Goal: Transaction & Acquisition: Download file/media

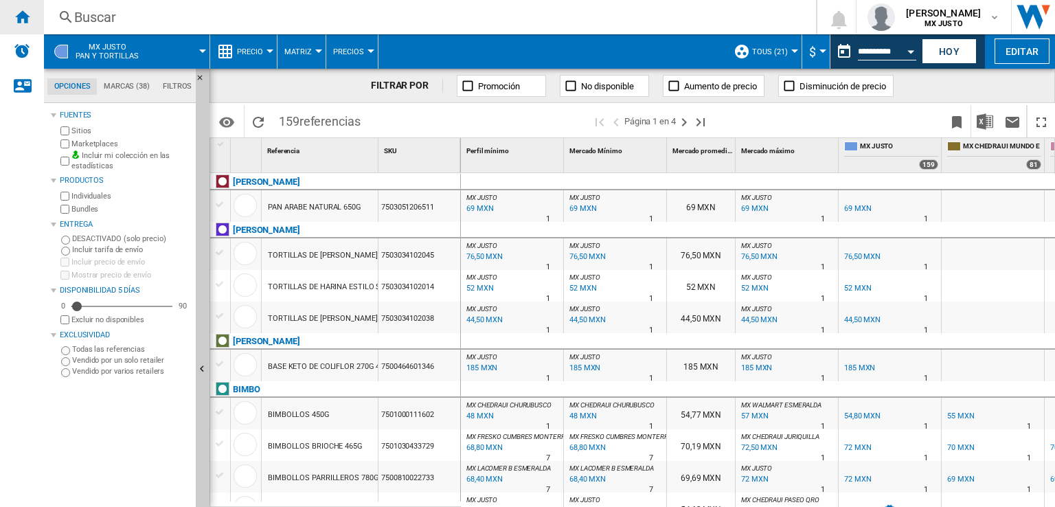
click at [21, 19] on ng-md-icon "Inicio" at bounding box center [22, 16] width 16 height 16
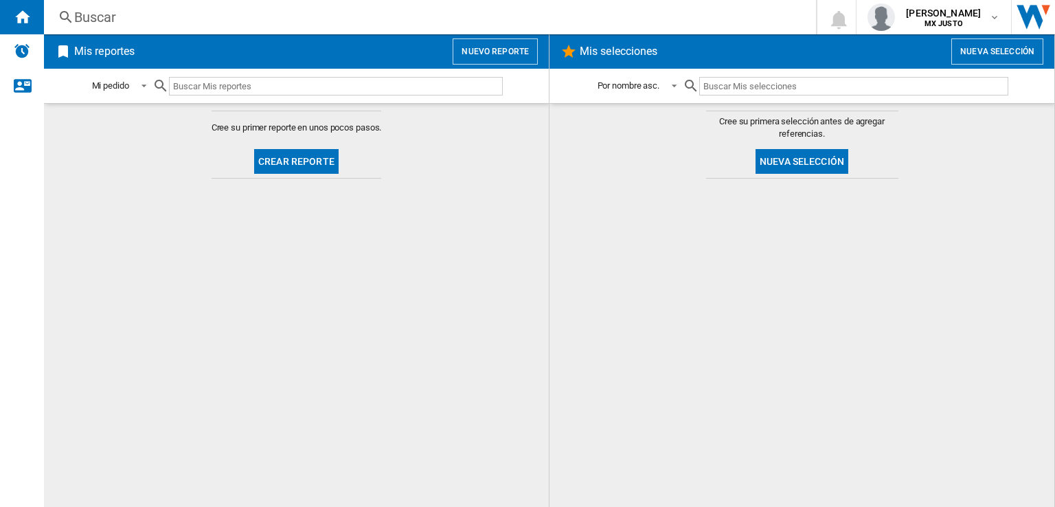
click at [312, 168] on button "Crear reporte" at bounding box center [296, 161] width 84 height 25
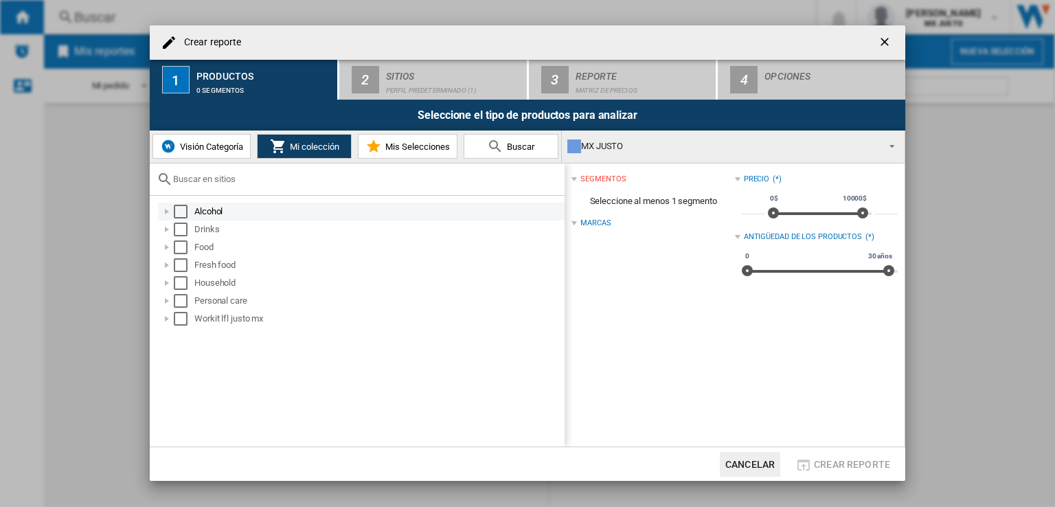
click at [187, 215] on div "Select" at bounding box center [181, 212] width 14 height 14
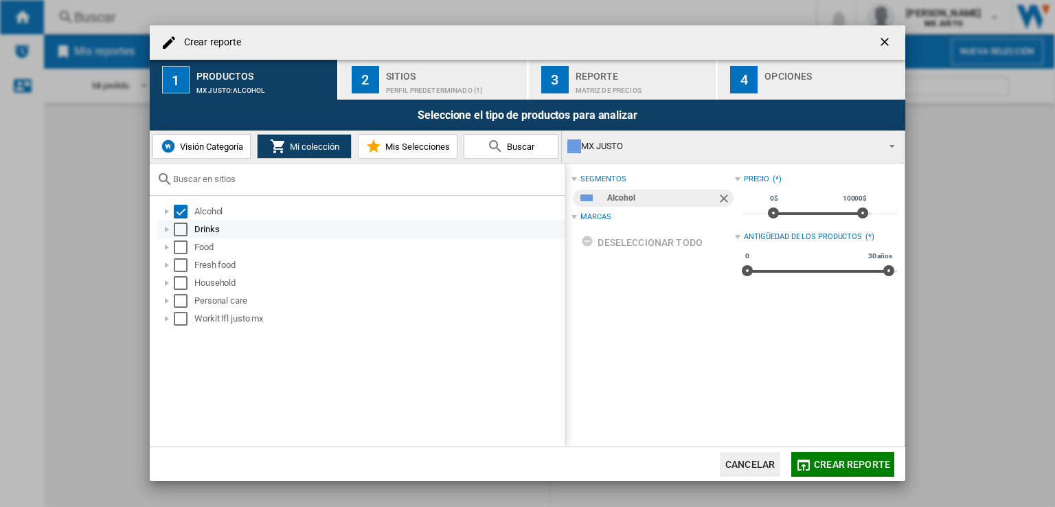
click at [180, 226] on div "Select" at bounding box center [181, 230] width 14 height 14
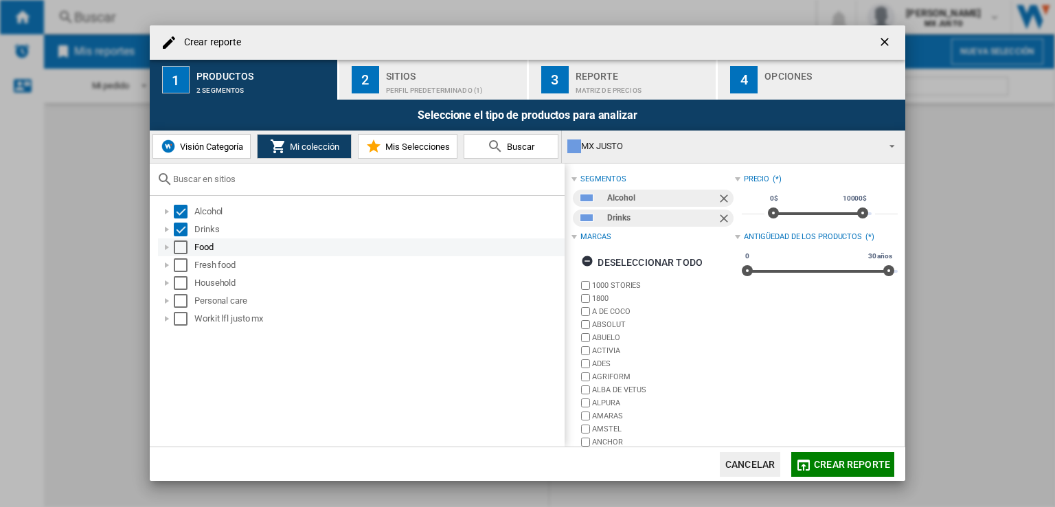
click at [185, 249] on div "Select" at bounding box center [181, 247] width 14 height 14
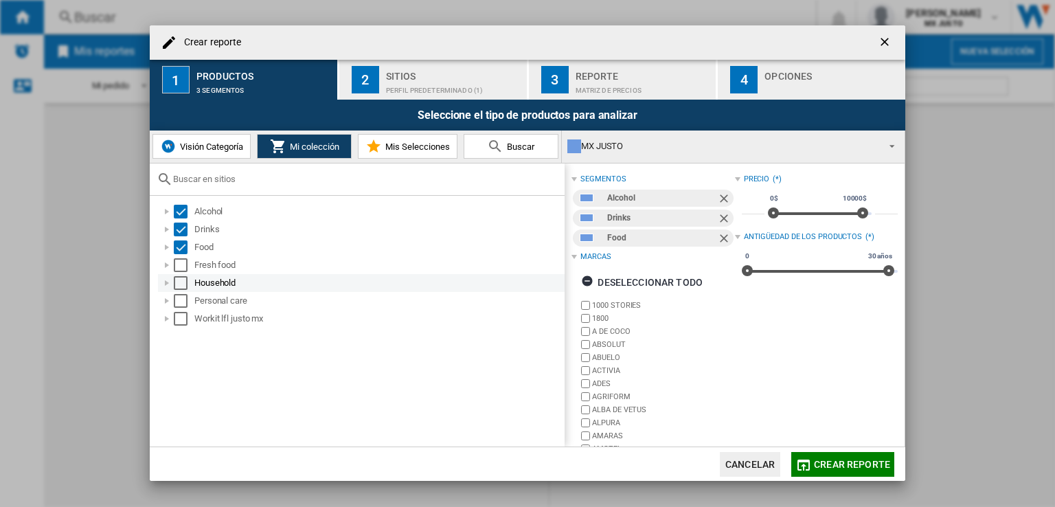
drag, startPoint x: 181, startPoint y: 265, endPoint x: 180, endPoint y: 276, distance: 11.0
click at [181, 267] on div "Select" at bounding box center [181, 265] width 14 height 14
drag, startPoint x: 179, startPoint y: 280, endPoint x: 165, endPoint y: 309, distance: 32.9
click at [179, 282] on div "Select" at bounding box center [181, 283] width 14 height 14
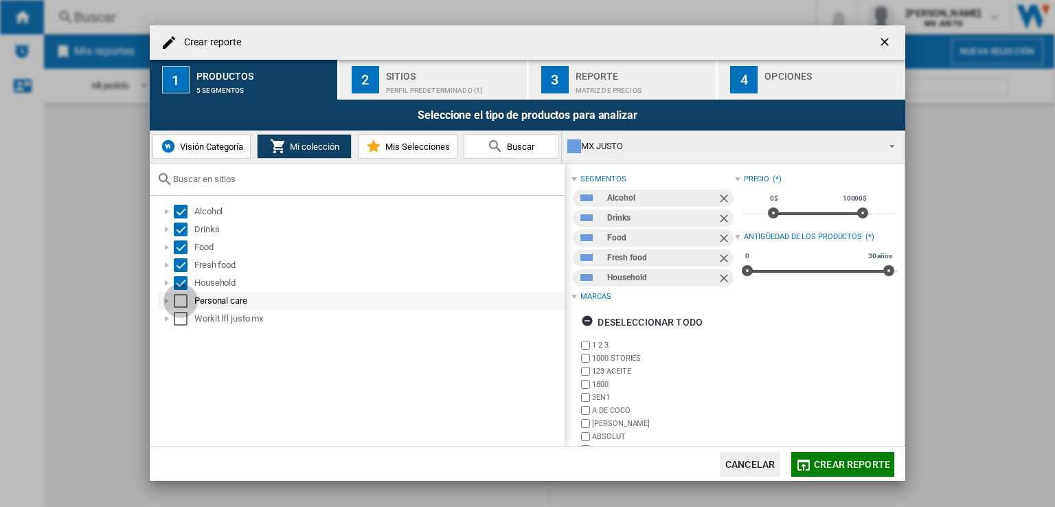
click at [177, 299] on div "Select" at bounding box center [181, 301] width 14 height 14
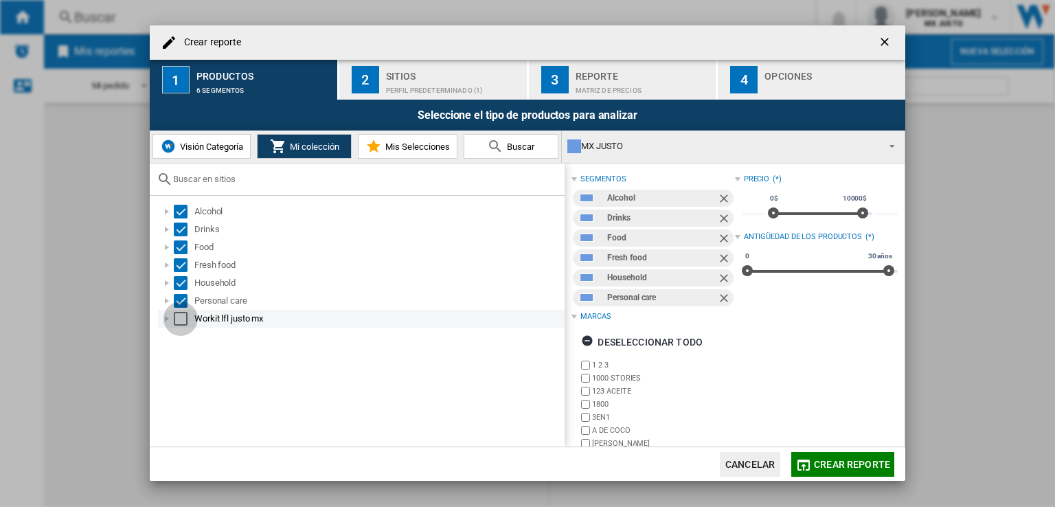
click at [183, 315] on div "Select" at bounding box center [181, 319] width 14 height 14
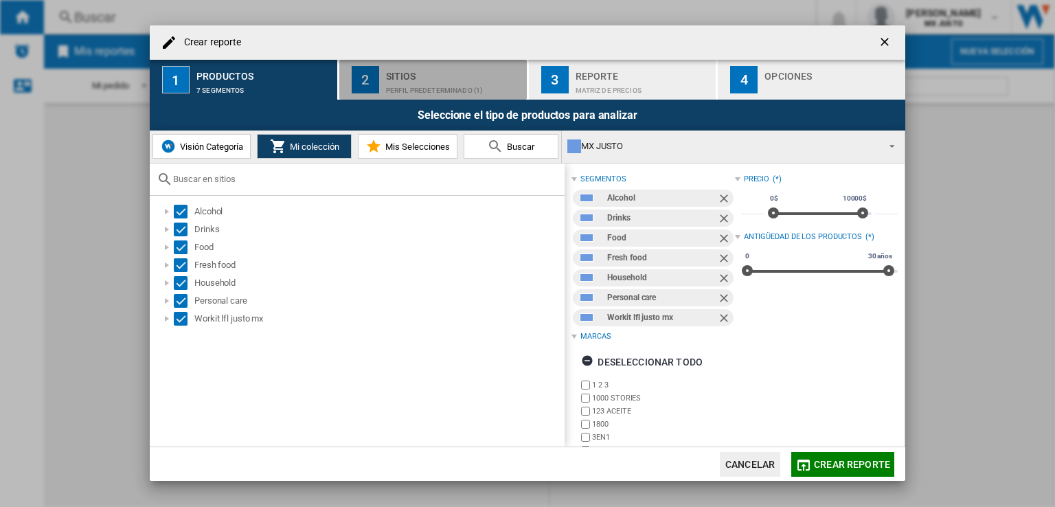
click at [407, 84] on div "Perfil predeterminado (1)" at bounding box center [453, 87] width 135 height 14
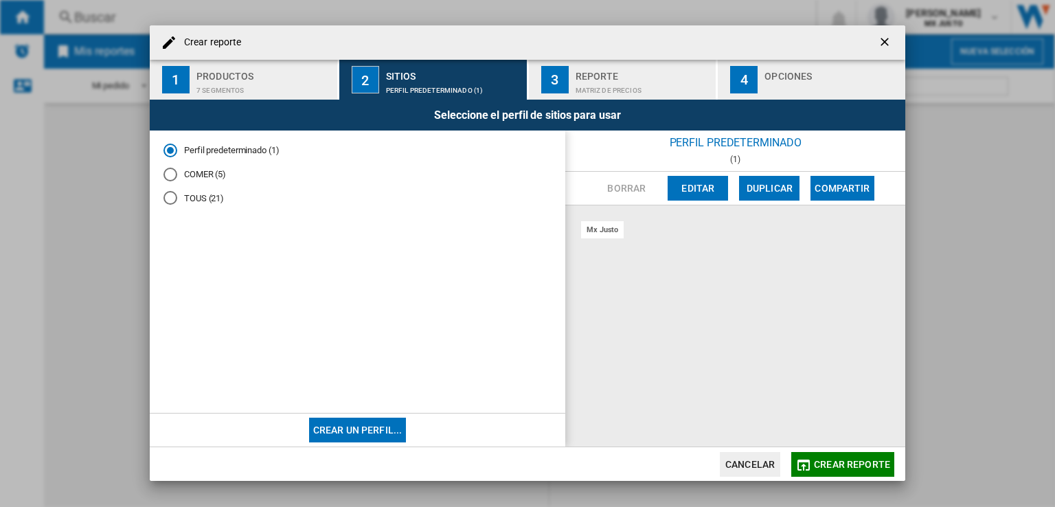
click at [173, 197] on div "TOUS (21)" at bounding box center [170, 198] width 14 height 14
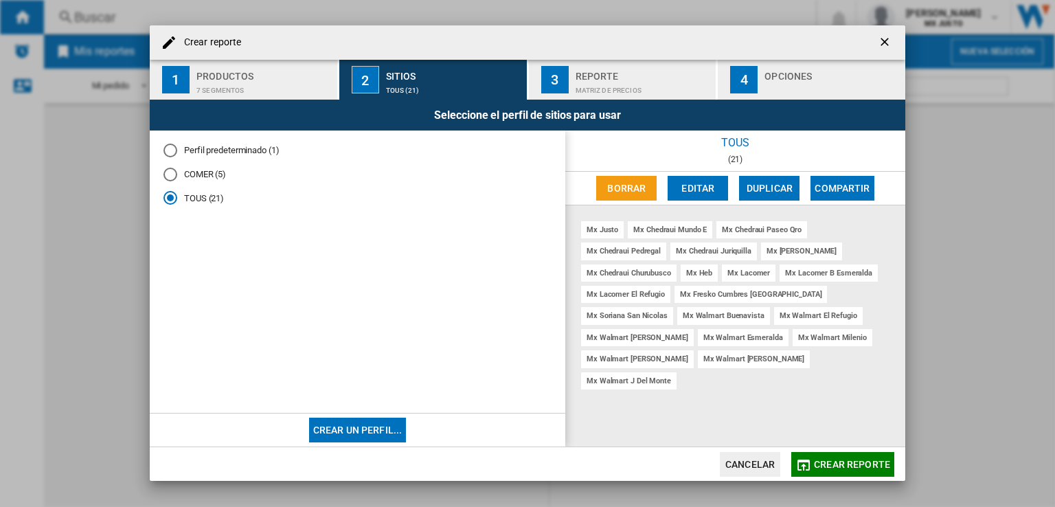
click at [585, 87] on div "Matriz de precios" at bounding box center [643, 87] width 135 height 14
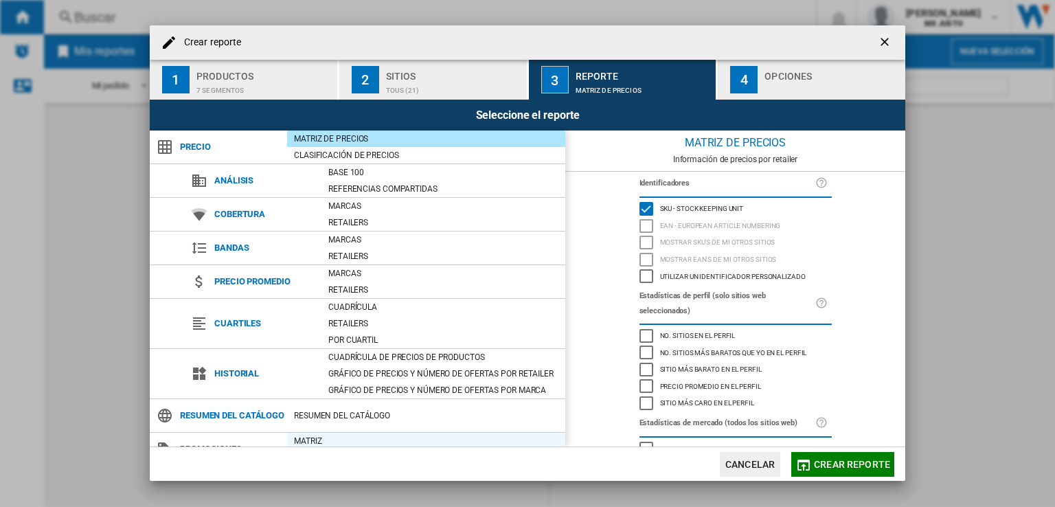
click at [346, 442] on div "Matriz" at bounding box center [426, 441] width 278 height 14
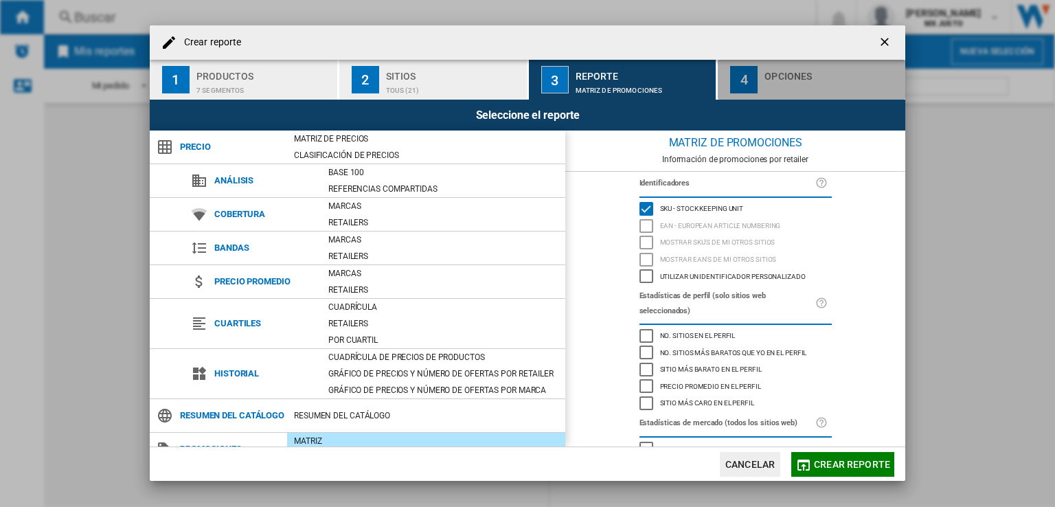
click at [806, 72] on div "Opciones" at bounding box center [832, 72] width 135 height 14
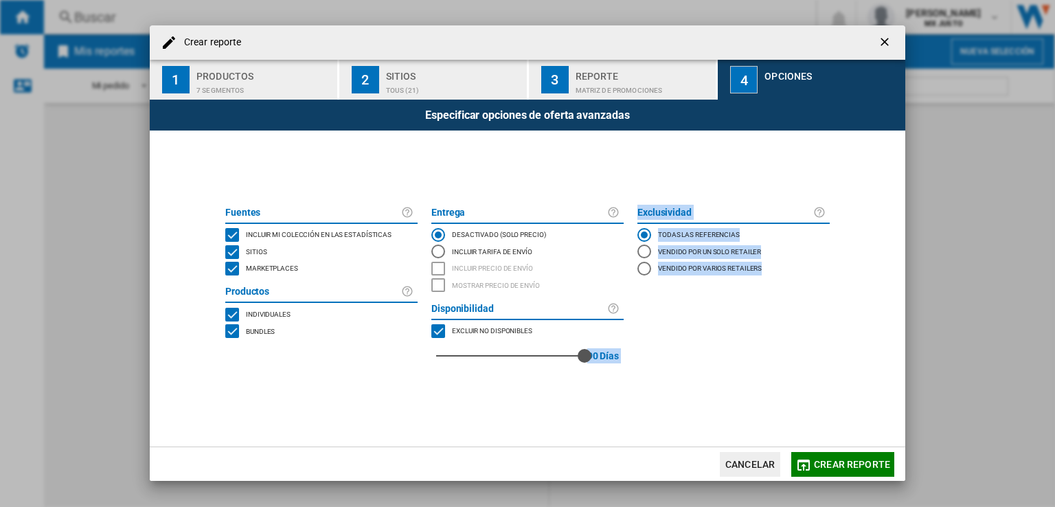
drag, startPoint x: 435, startPoint y: 358, endPoint x: 601, endPoint y: 389, distance: 168.4
click at [601, 389] on div "Fuentes Incluir mi colección en las estadísticas Sitios Marketplaces Productos …" at bounding box center [527, 289] width 618 height 316
click at [846, 465] on span "Crear reporte" at bounding box center [852, 464] width 76 height 11
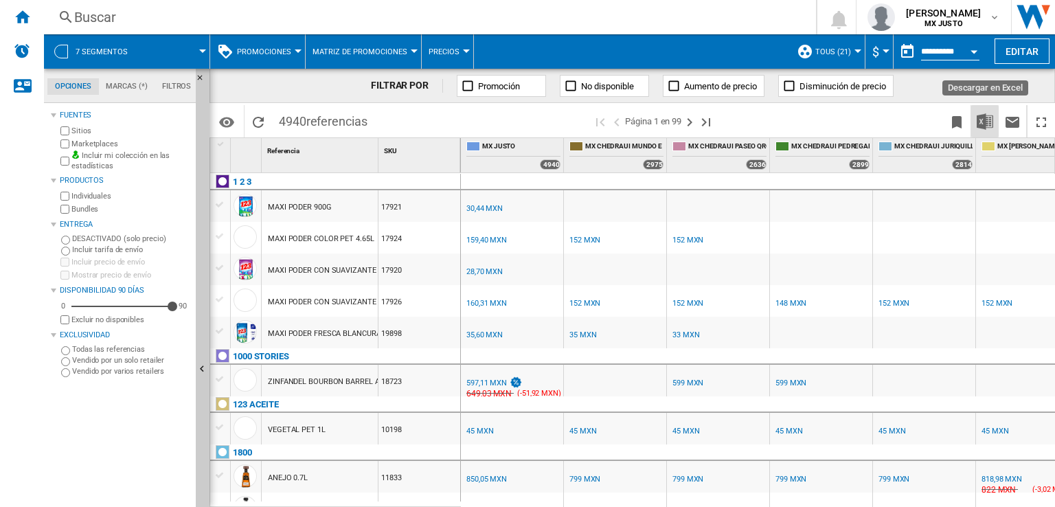
click at [984, 122] on img "Descargar en Excel" at bounding box center [985, 121] width 16 height 16
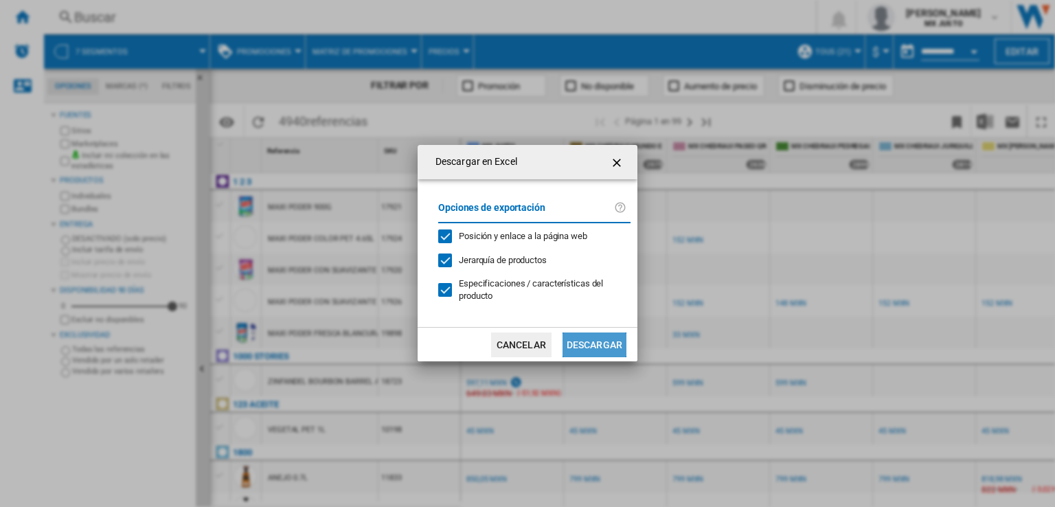
click at [613, 341] on button "Descargar" at bounding box center [595, 344] width 64 height 25
